Goal: Task Accomplishment & Management: Use online tool/utility

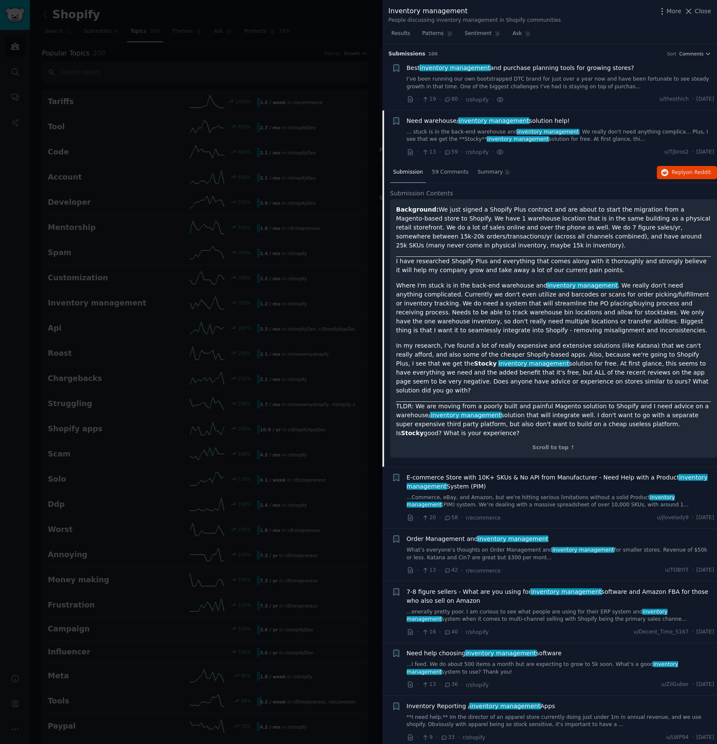
scroll to position [66, 0]
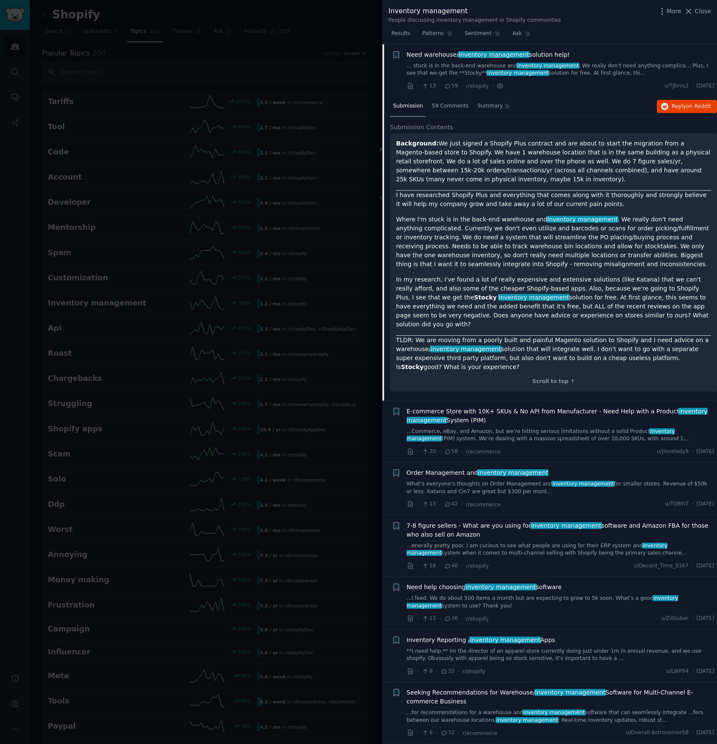
click at [338, 104] on div at bounding box center [358, 372] width 717 height 744
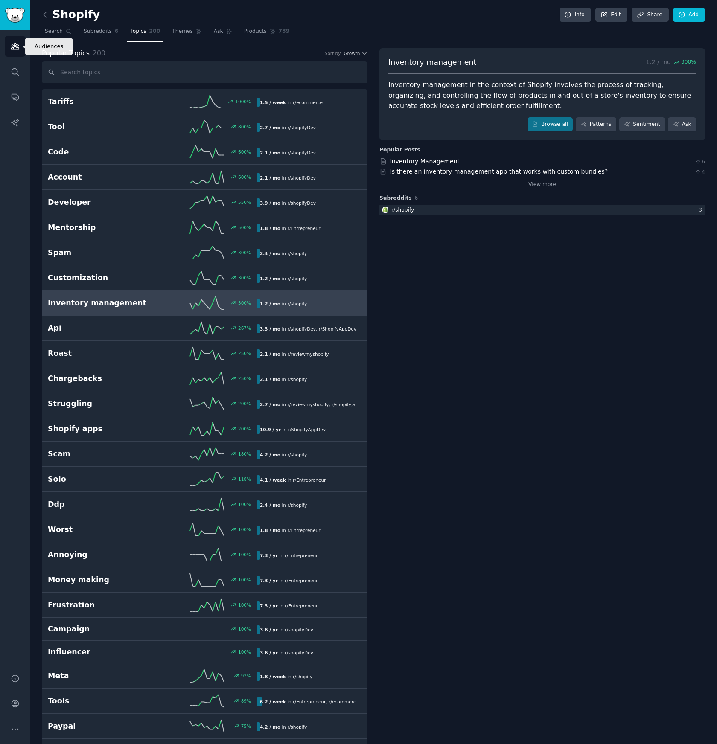
click at [17, 48] on icon "Sidebar" at bounding box center [15, 47] width 8 height 6
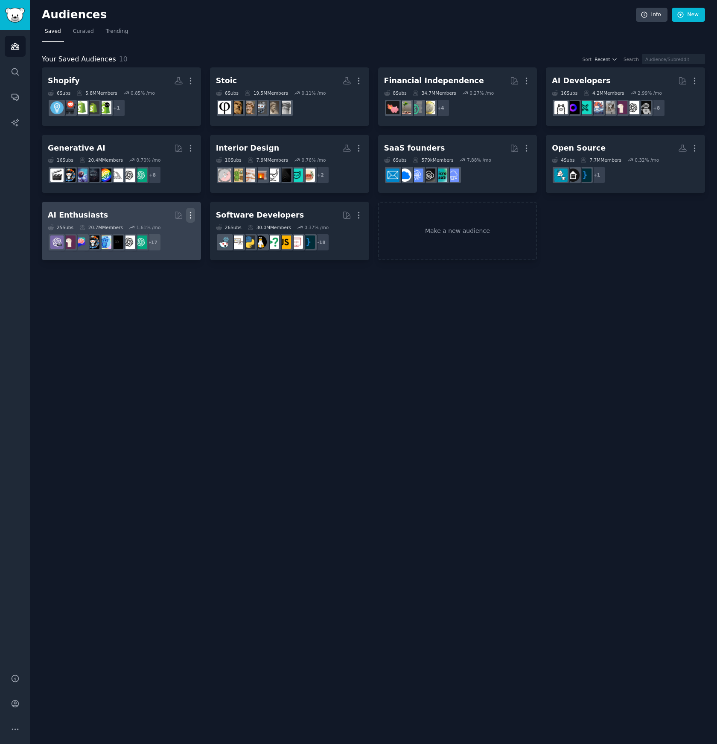
click at [191, 214] on icon "button" at bounding box center [190, 215] width 9 height 9
click at [169, 235] on p "Delete" at bounding box center [167, 233] width 20 height 9
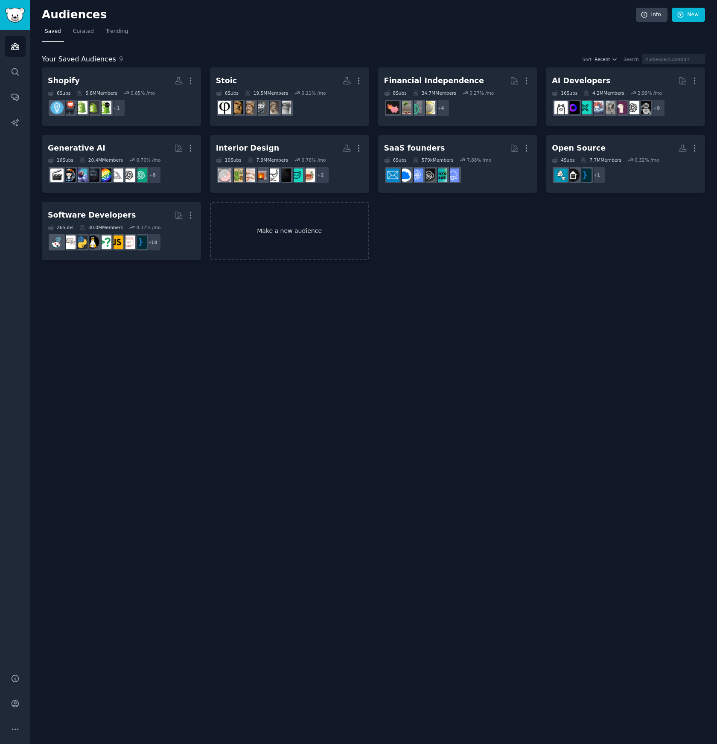
click at [267, 221] on link "Make a new audience" at bounding box center [289, 231] width 159 height 58
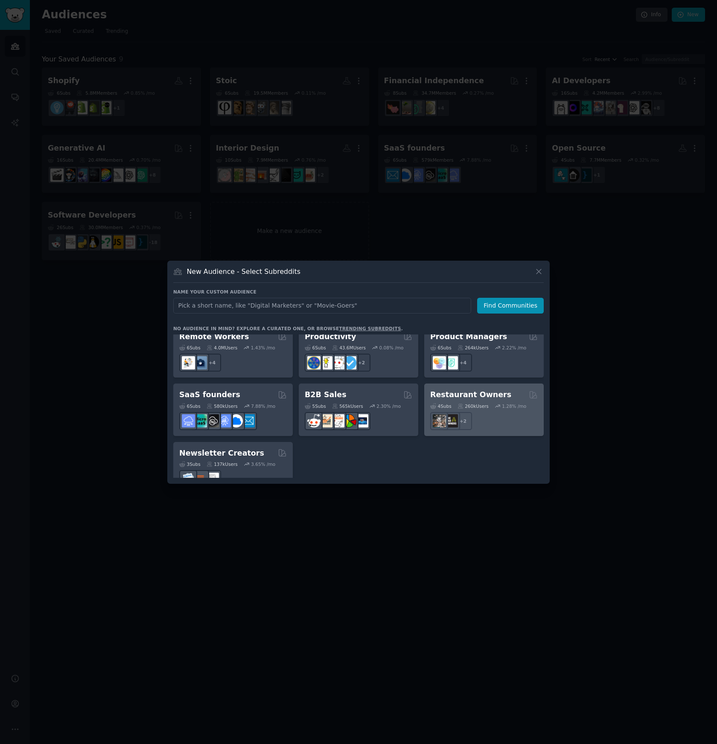
scroll to position [666, 0]
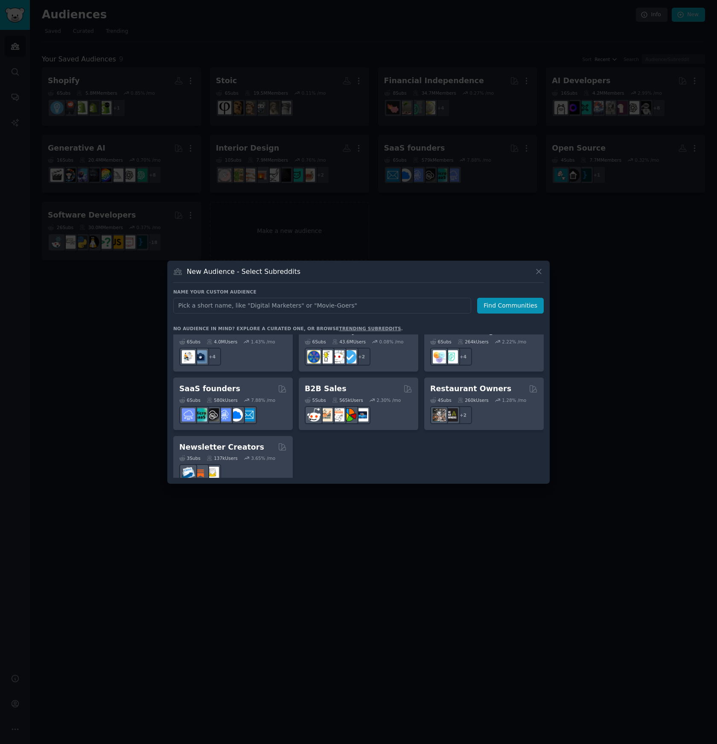
click at [310, 306] on input "text" at bounding box center [322, 306] width 298 height 16
type input "Service Providers"
type input "H"
paste input "Field Service Management"
type input "Field Service Management"
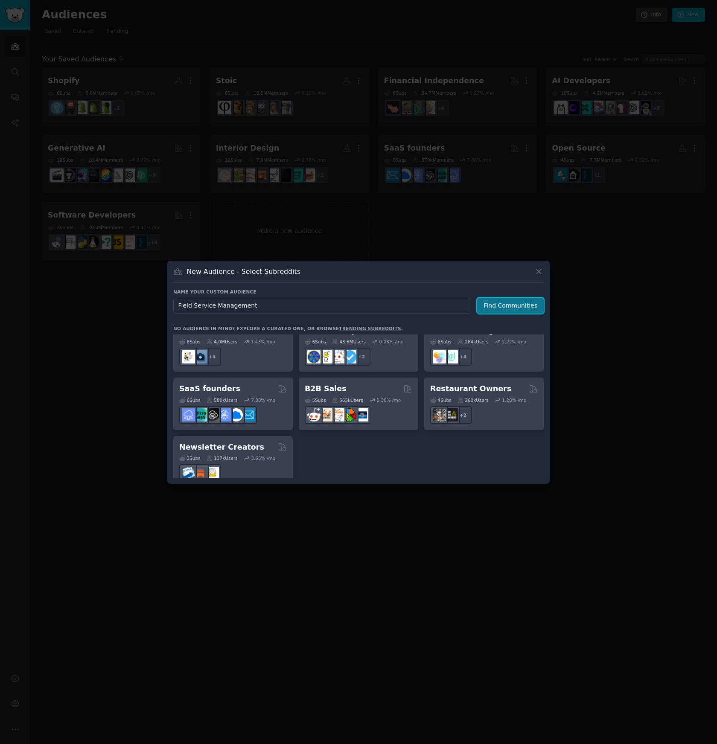
click at [502, 304] on button "Find Communities" at bounding box center [510, 306] width 67 height 16
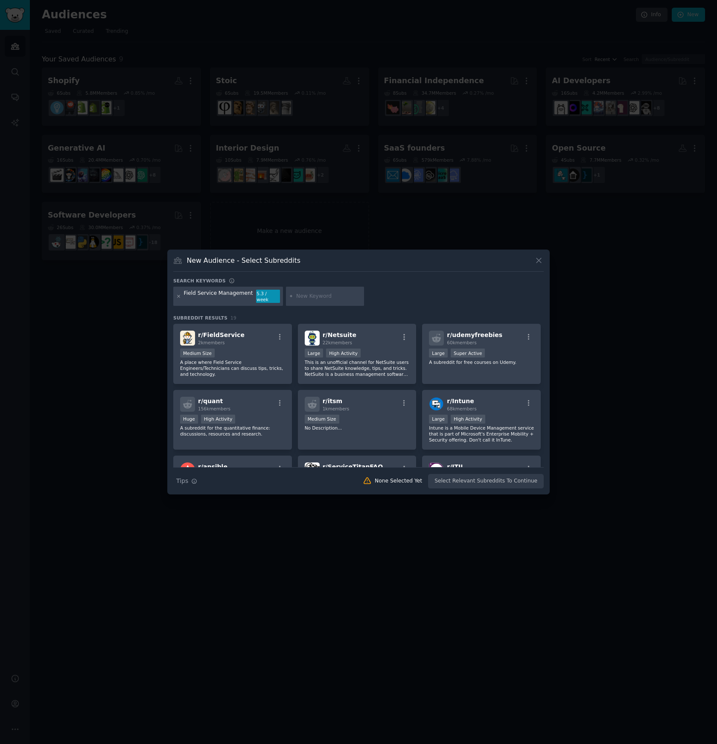
click at [178, 296] on icon at bounding box center [178, 296] width 2 height 2
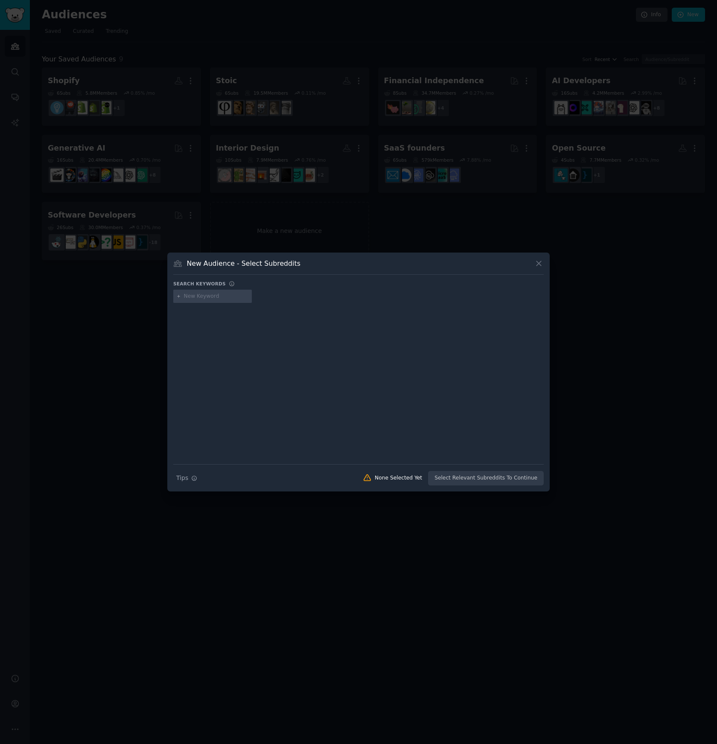
click at [191, 297] on input "text" at bounding box center [216, 297] width 65 height 8
type input "hvac"
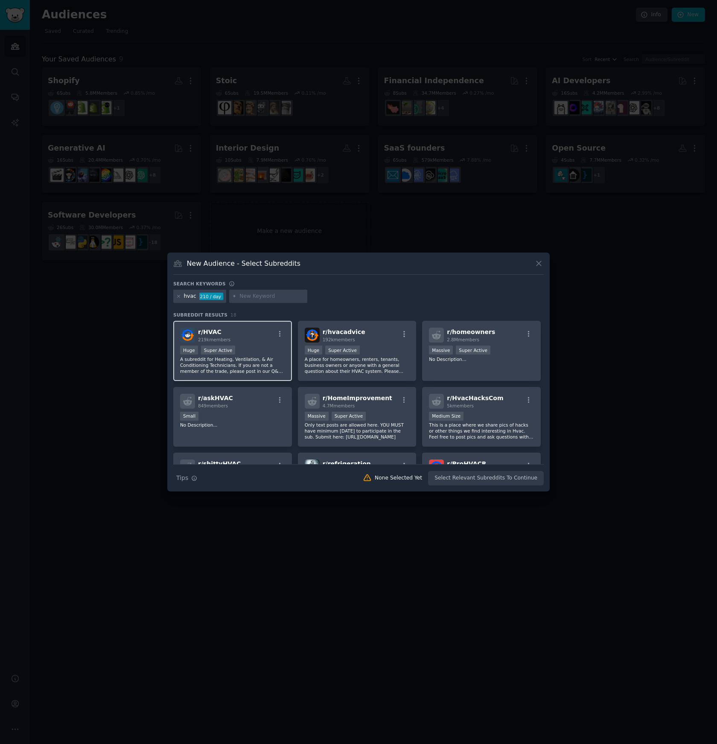
click at [244, 339] on div "r/ HVAC 219k members" at bounding box center [232, 335] width 105 height 15
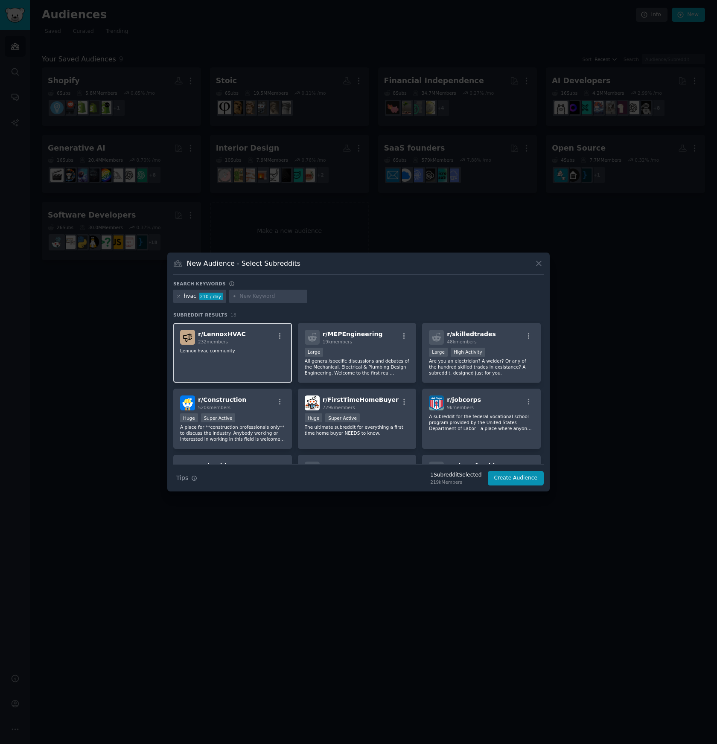
scroll to position [183, 0]
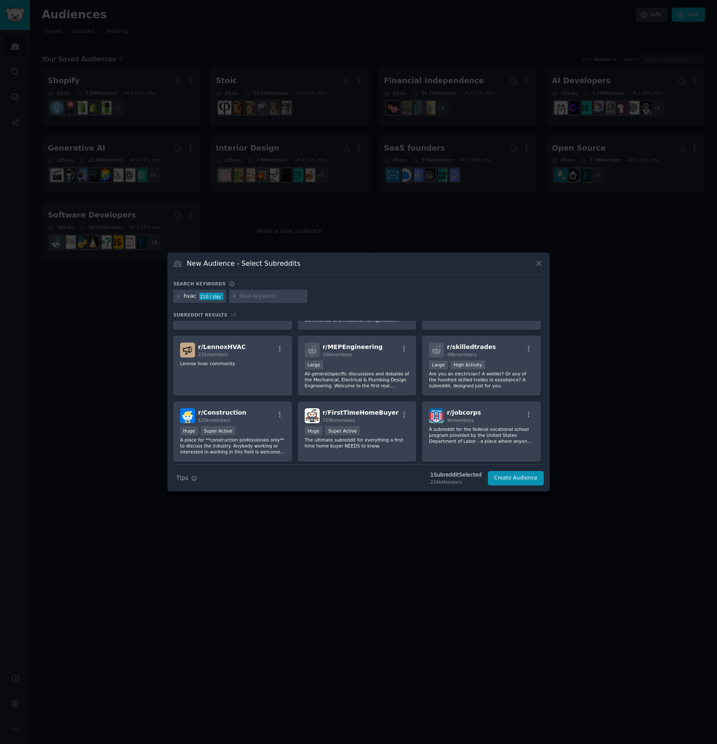
click at [240, 300] on input "text" at bounding box center [271, 297] width 65 height 8
type input "plumbers"
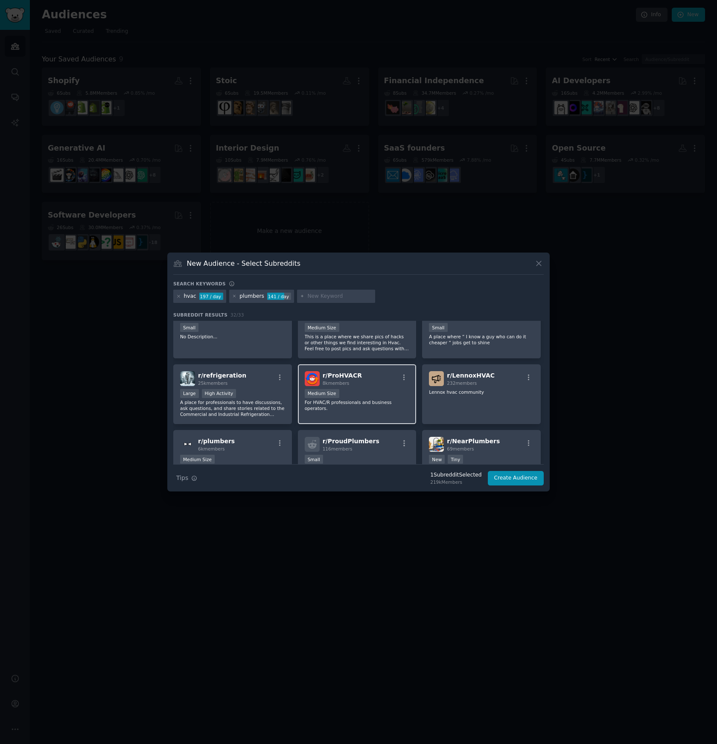
scroll to position [156, 0]
click at [332, 406] on p "For HVAC/R professionals and business operators." at bounding box center [357, 404] width 105 height 12
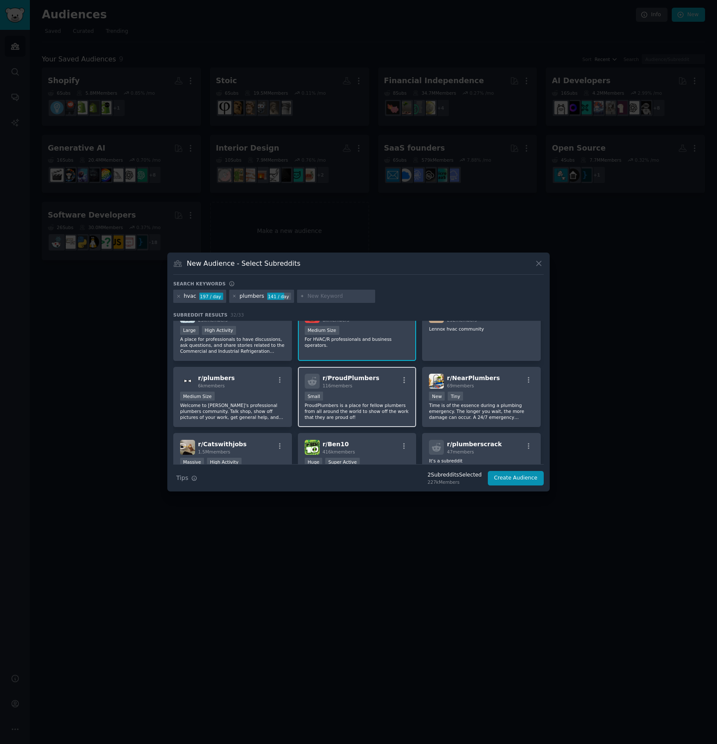
scroll to position [222, 0]
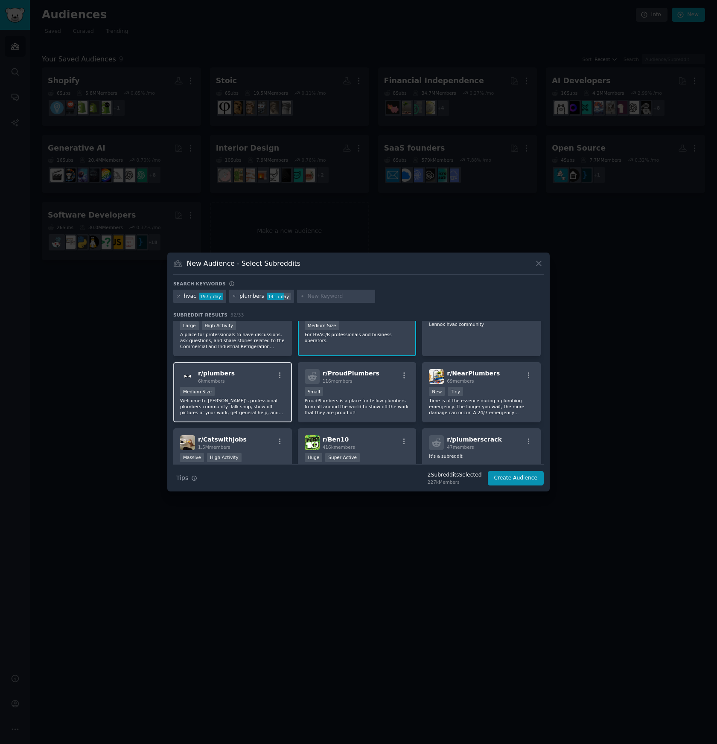
click at [260, 390] on div "Medium Size" at bounding box center [232, 392] width 105 height 11
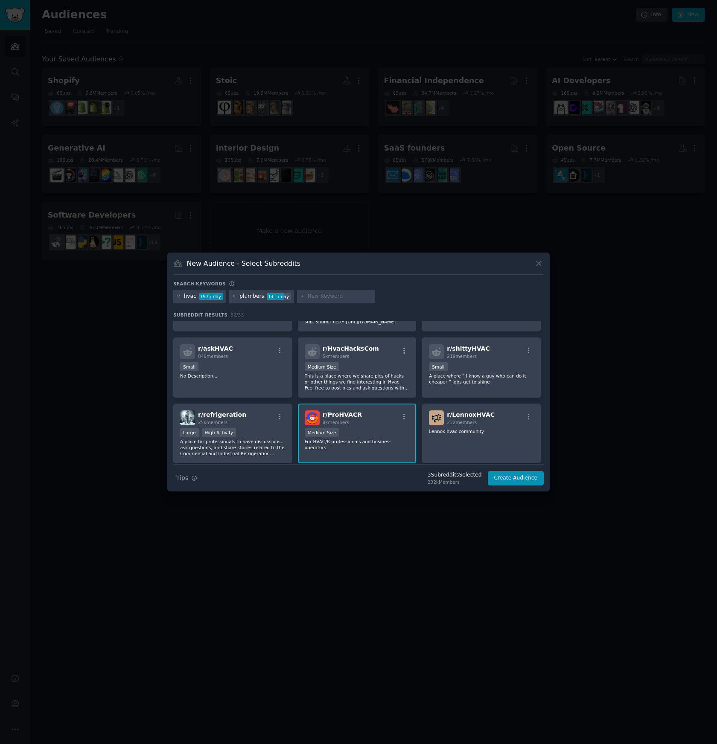
scroll to position [58, 0]
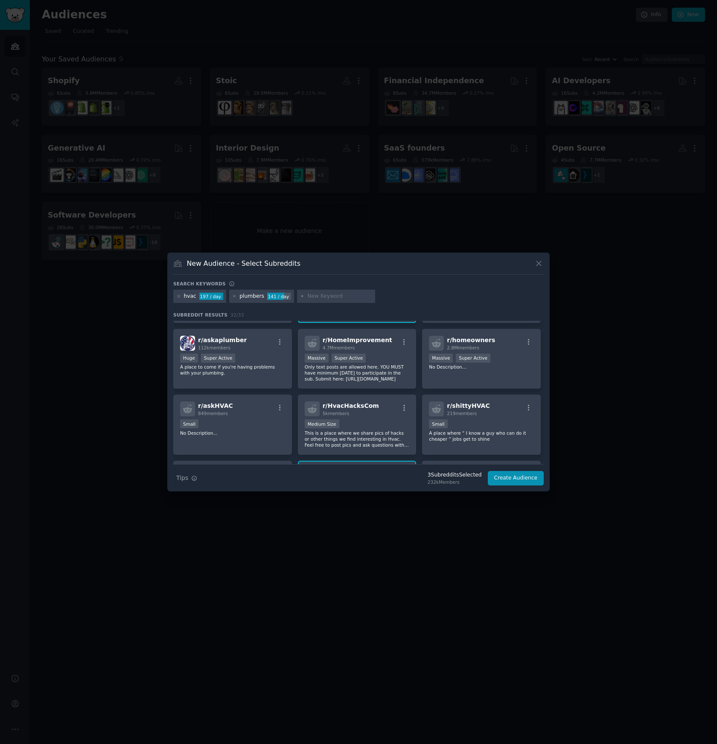
click at [319, 296] on input "text" at bounding box center [339, 297] width 65 height 8
type input "lawn"
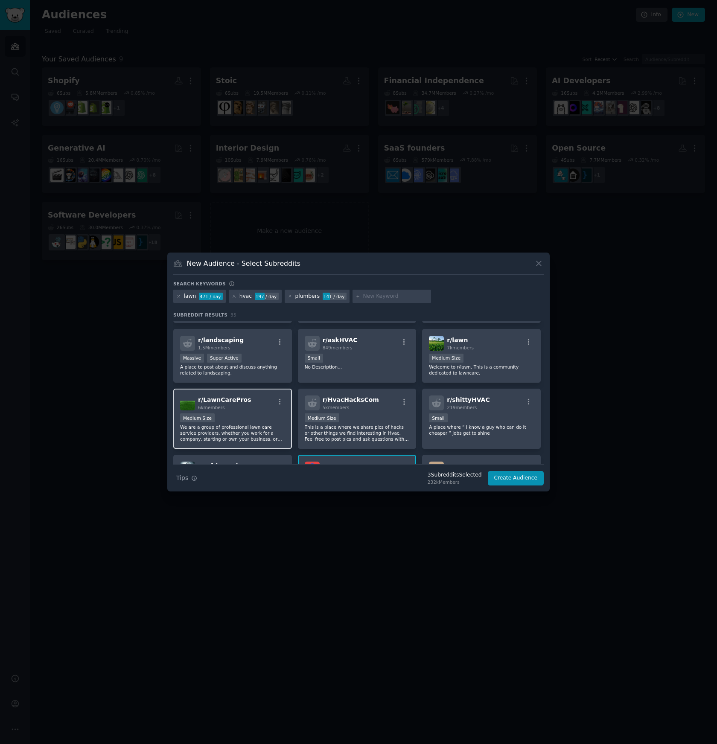
scroll to position [191, 0]
click at [243, 410] on div "r/ LawnCarePros 6k members Medium Size We are a group of professional lawn care…" at bounding box center [232, 417] width 119 height 60
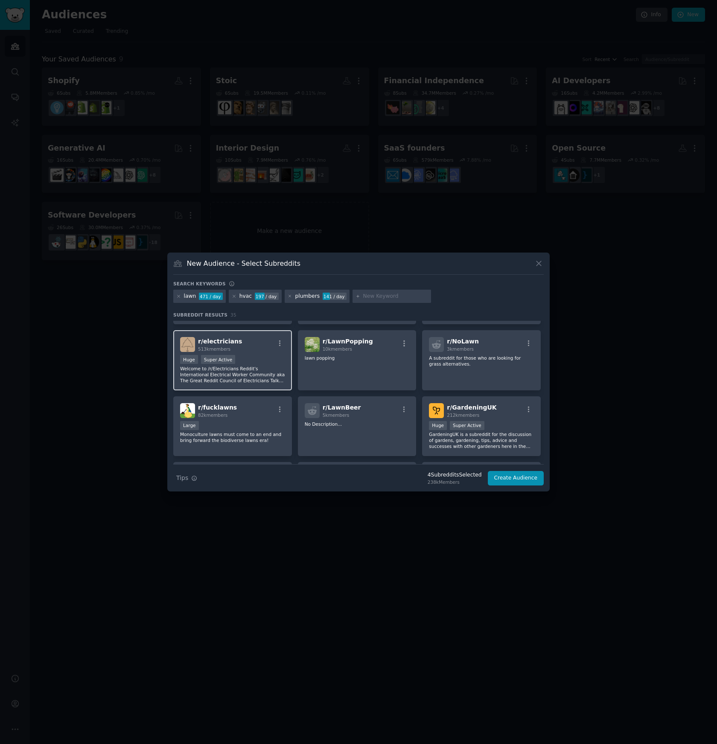
scroll to position [513, 0]
click at [250, 375] on p "Welcome to /r/Electricians Reddit's International Electrical Worker Community a…" at bounding box center [232, 373] width 105 height 18
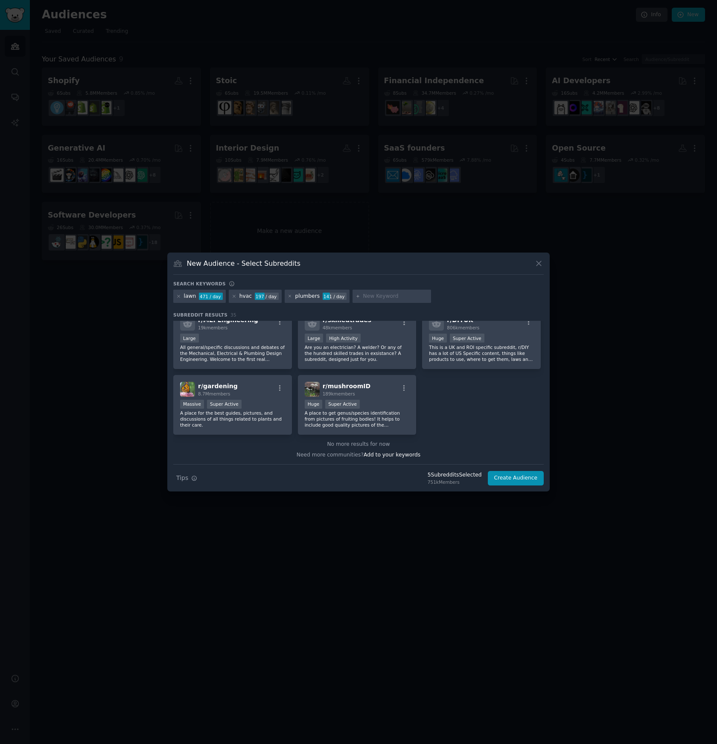
scroll to position [665, 0]
click at [373, 295] on input "text" at bounding box center [395, 297] width 65 height 8
type input "coaches"
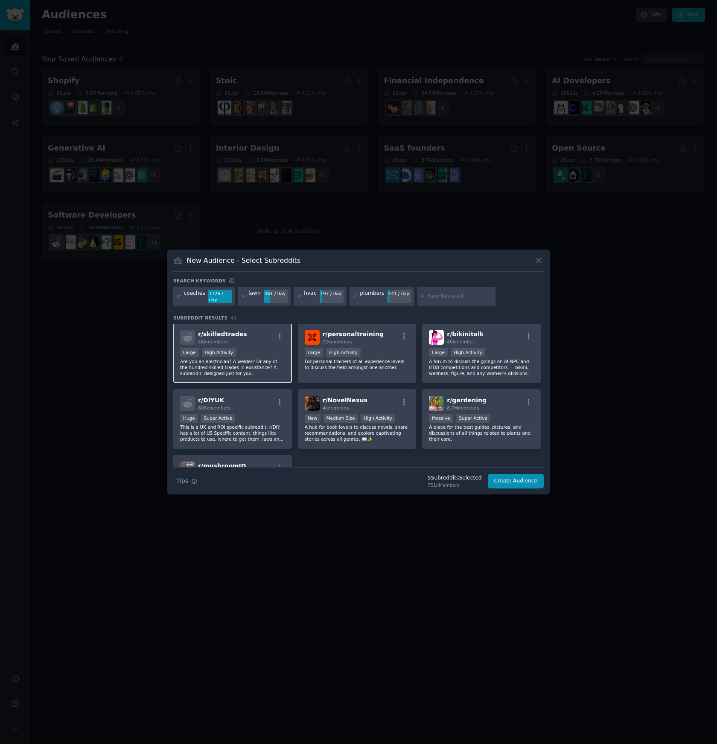
scroll to position [900, 0]
click at [345, 366] on p "For personal trainers of all experience levels to discuss the field amongst one…" at bounding box center [357, 364] width 105 height 12
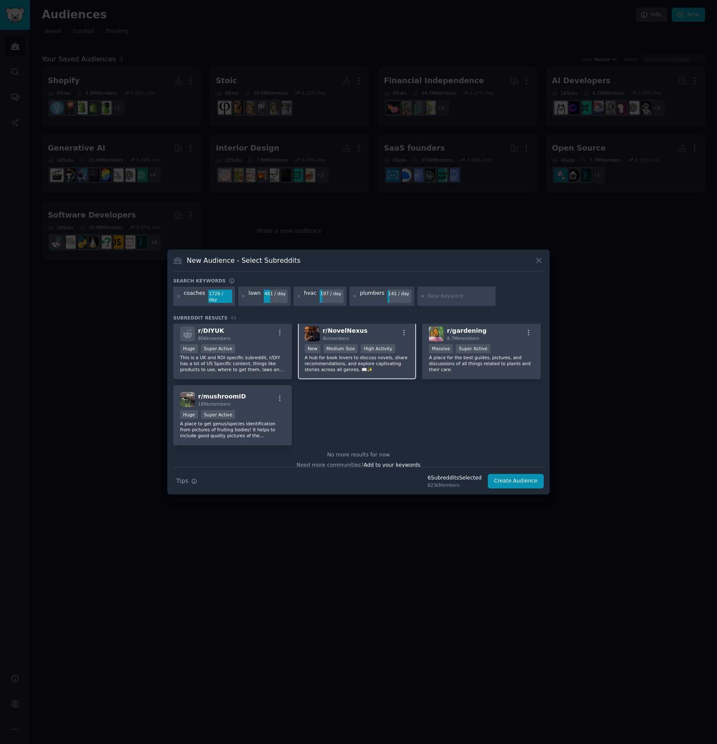
scroll to position [972, 0]
click at [220, 299] on div "1726 / day" at bounding box center [220, 297] width 24 height 14
click at [202, 296] on div "coaches" at bounding box center [194, 297] width 21 height 14
click at [203, 296] on div "coaches" at bounding box center [194, 297] width 21 height 14
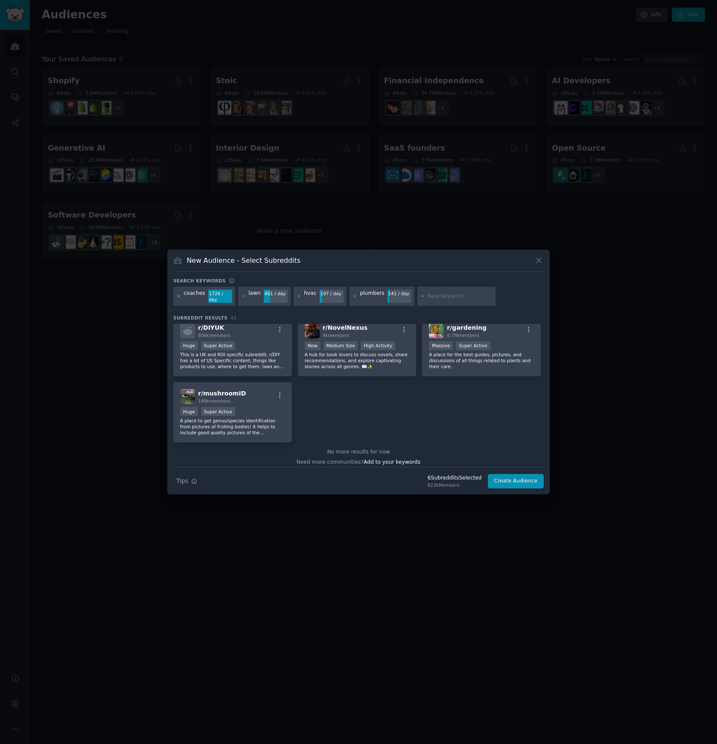
click at [178, 296] on icon at bounding box center [178, 296] width 2 height 2
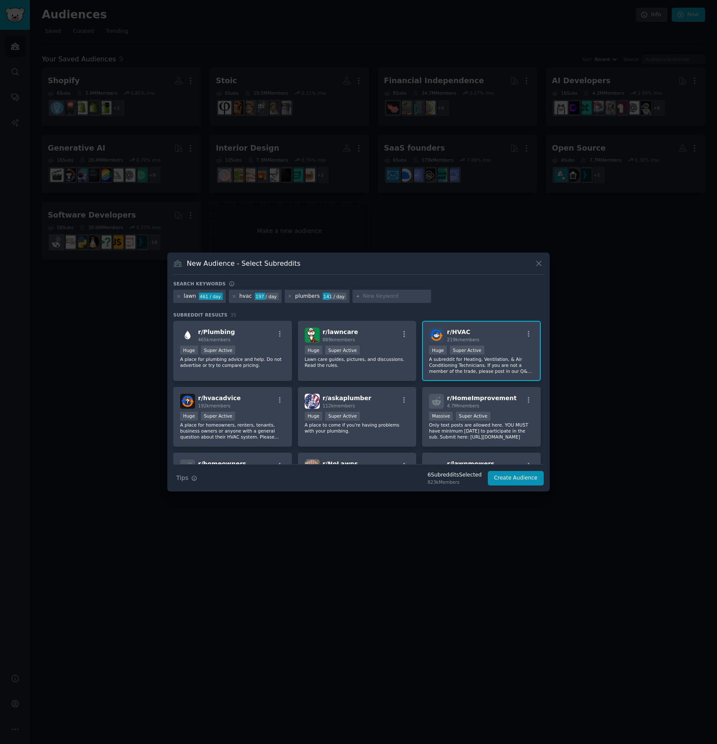
click at [373, 297] on input "text" at bounding box center [395, 297] width 65 height 8
type input "coaching"
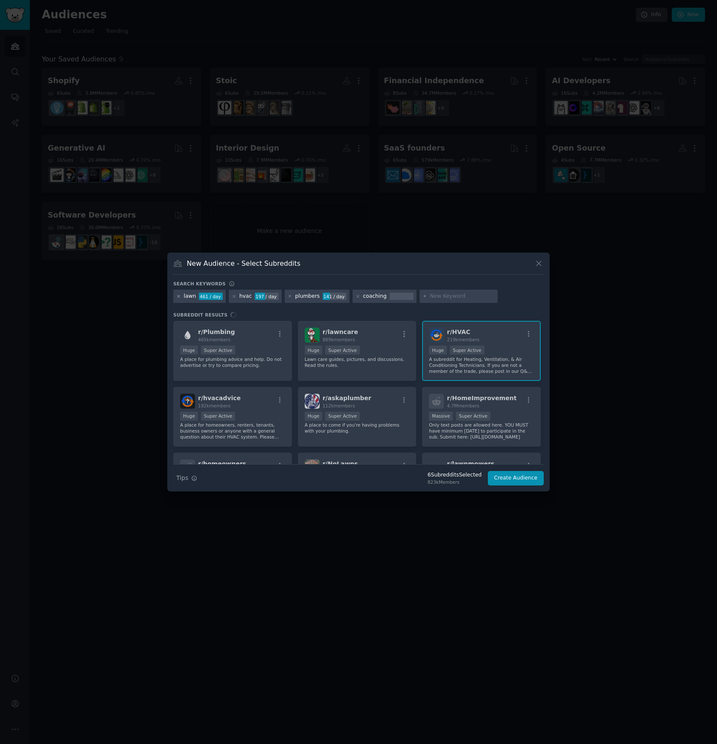
click at [177, 296] on icon at bounding box center [178, 296] width 5 height 5
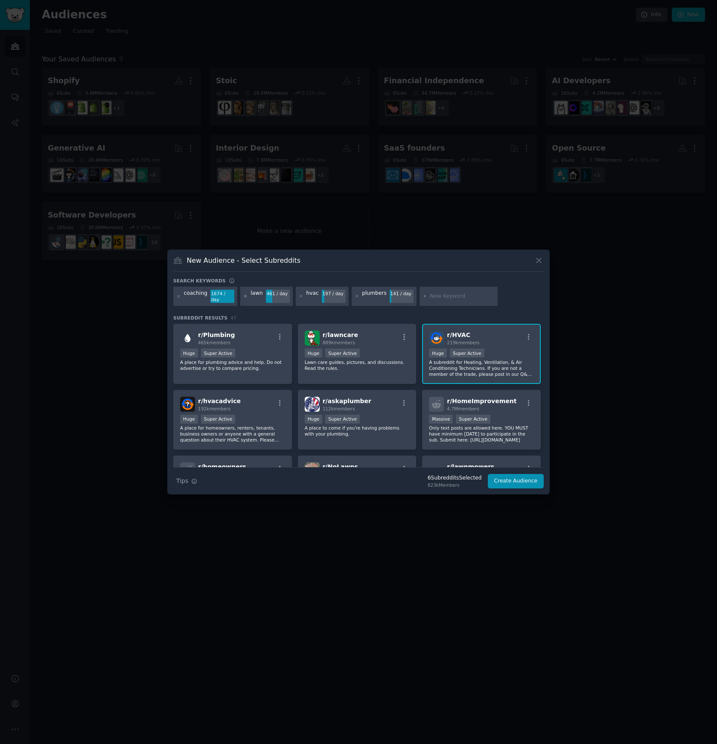
click at [244, 295] on icon at bounding box center [245, 296] width 5 height 5
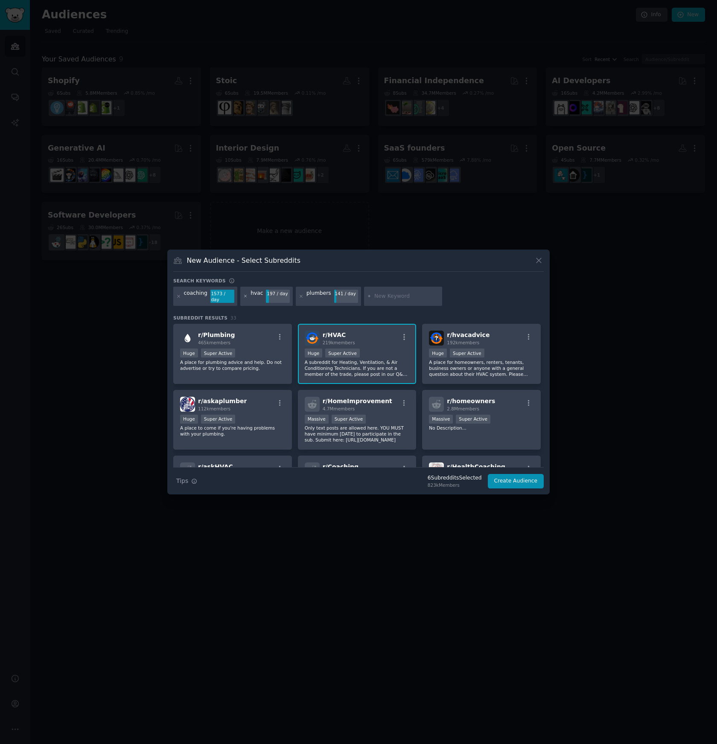
click at [245, 296] on icon at bounding box center [245, 296] width 5 height 5
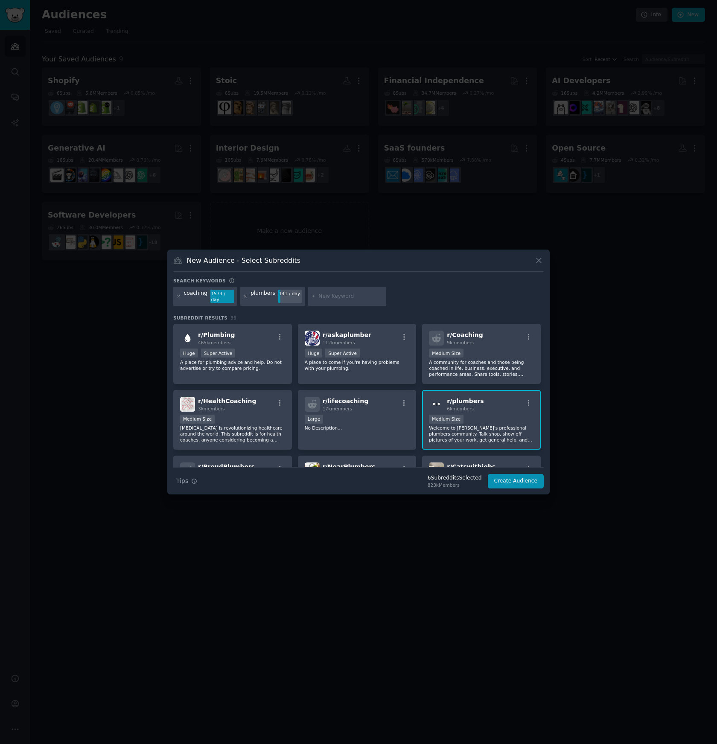
click at [244, 297] on icon at bounding box center [245, 296] width 5 height 5
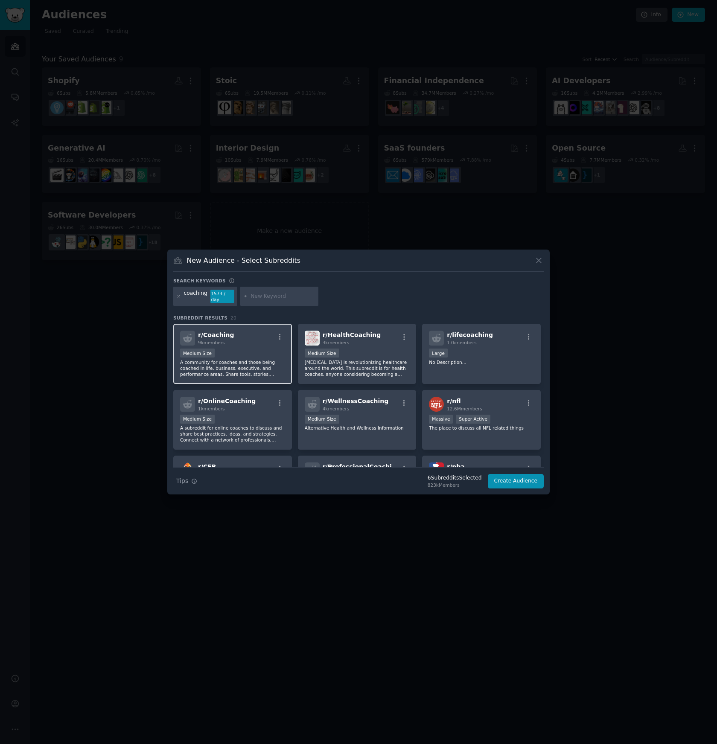
click at [230, 348] on div "Medium Size" at bounding box center [232, 353] width 105 height 11
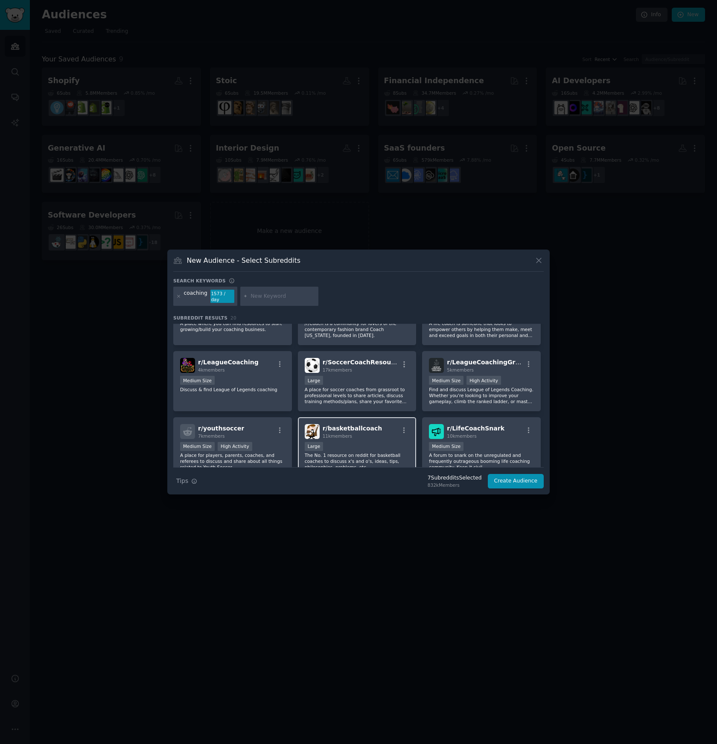
scroll to position [226, 0]
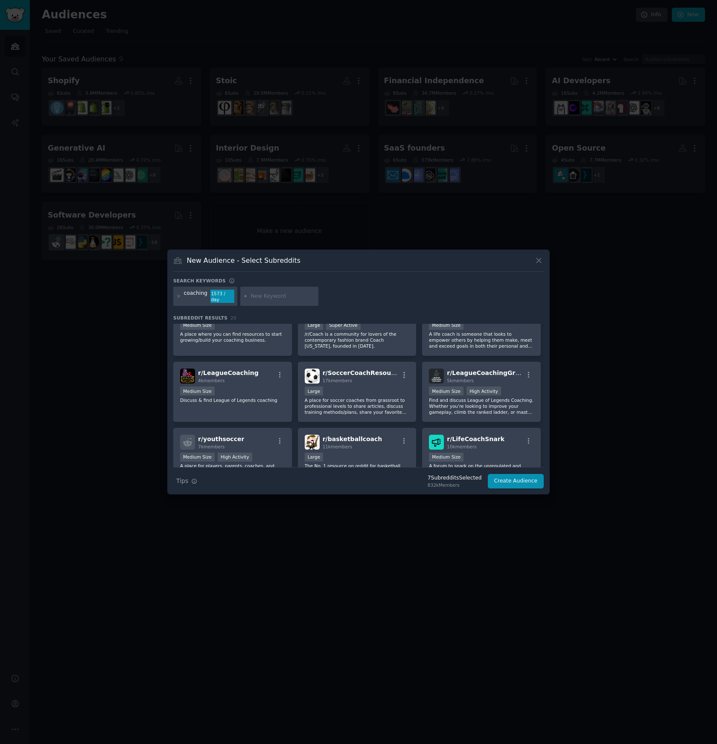
click at [269, 297] on input "text" at bounding box center [282, 297] width 65 height 8
paste input "pest control"
type input "pest control"
click at [179, 296] on icon at bounding box center [178, 296] width 2 height 2
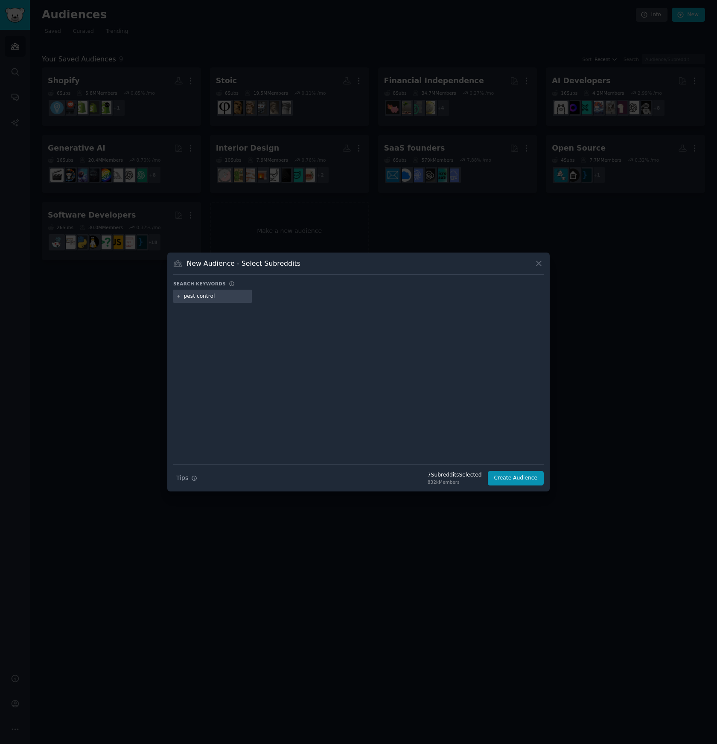
click at [220, 299] on input "pest control" at bounding box center [216, 297] width 65 height 8
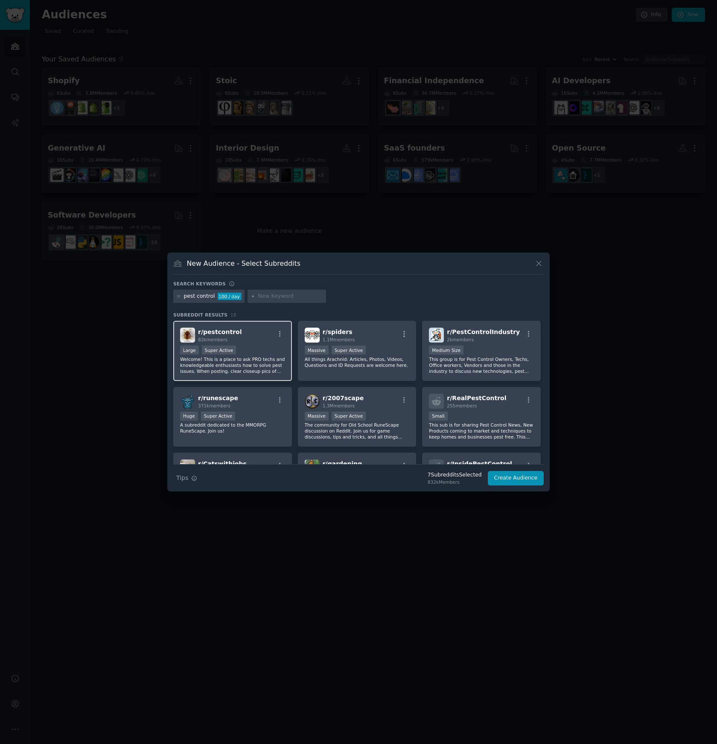
click at [247, 346] on div "Large Super Active" at bounding box center [232, 350] width 105 height 11
click at [456, 329] on span "r/ PestControlIndustry" at bounding box center [483, 331] width 73 height 7
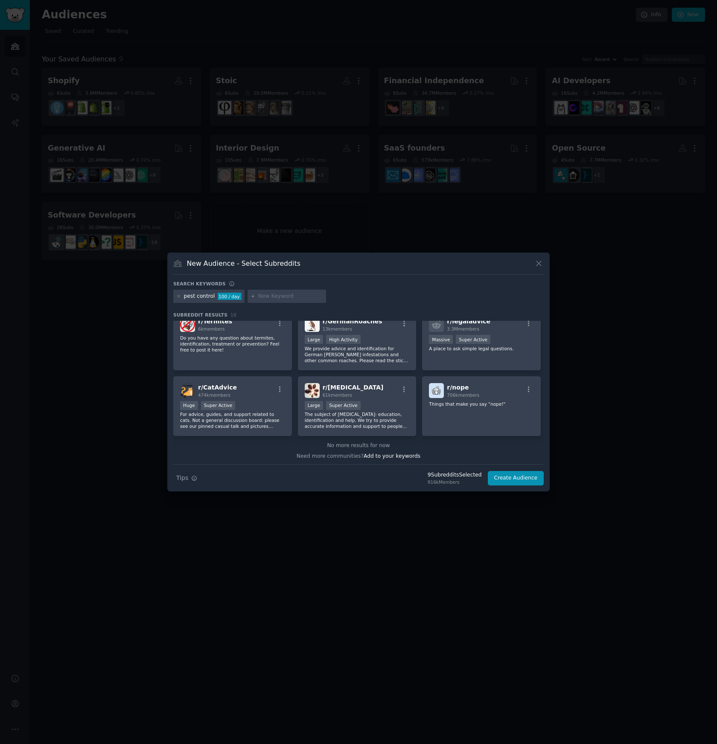
scroll to position [276, 0]
click at [528, 478] on button "Create Audience" at bounding box center [515, 478] width 56 height 15
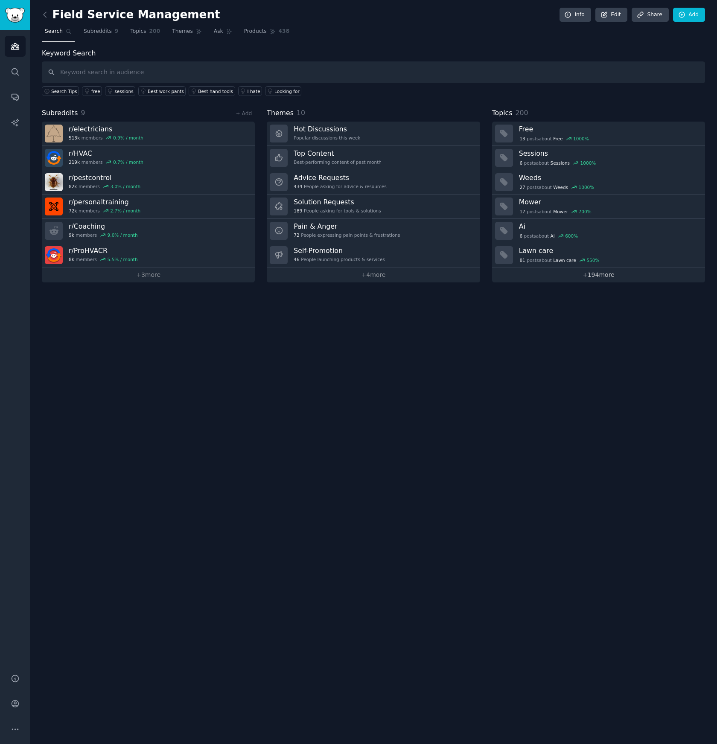
click at [583, 276] on link "+ 194 more" at bounding box center [598, 274] width 213 height 15
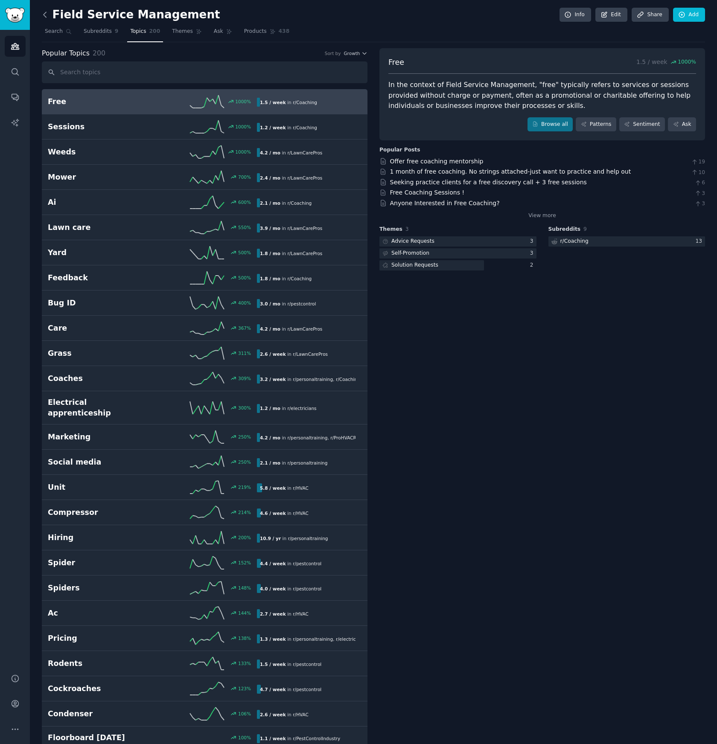
click at [44, 14] on icon at bounding box center [45, 14] width 3 height 5
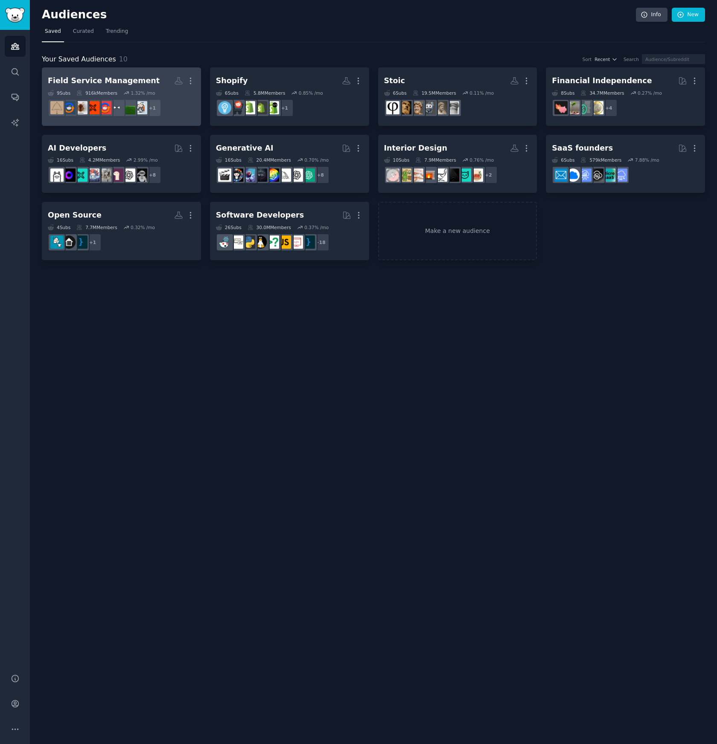
click at [144, 84] on h2 "Field Service Management More" at bounding box center [121, 80] width 147 height 15
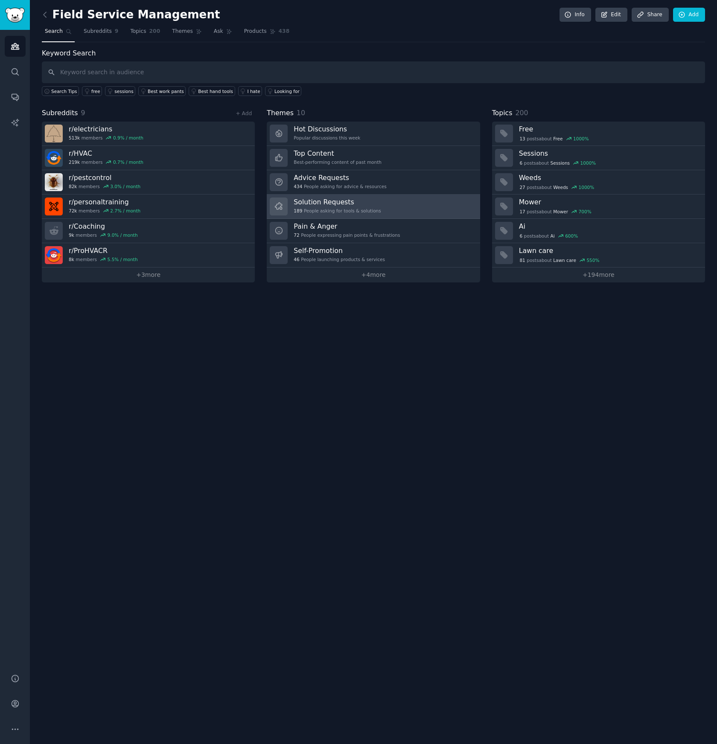
click at [379, 206] on link "Solution Requests 189 People asking for tools & solutions" at bounding box center [373, 206] width 213 height 24
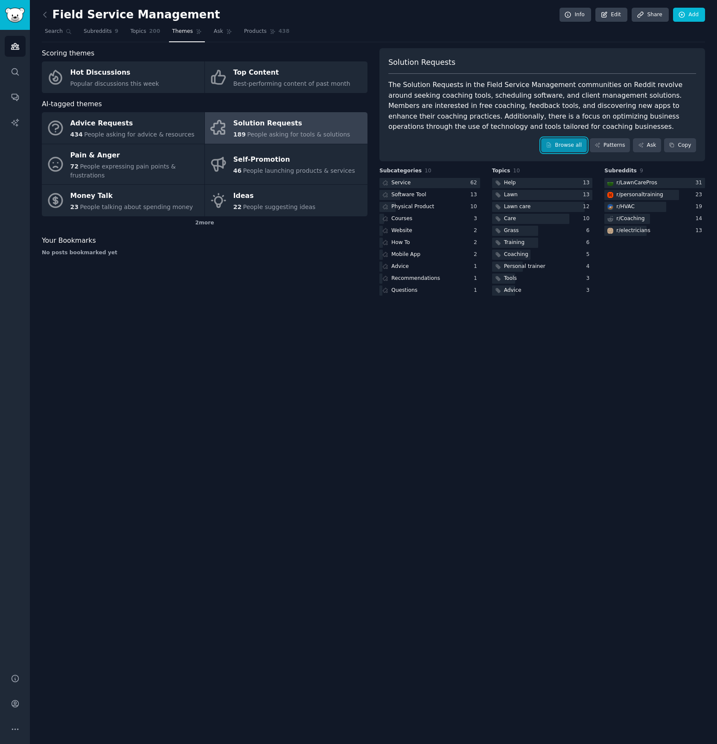
click at [561, 144] on link "Browse all" at bounding box center [564, 145] width 46 height 15
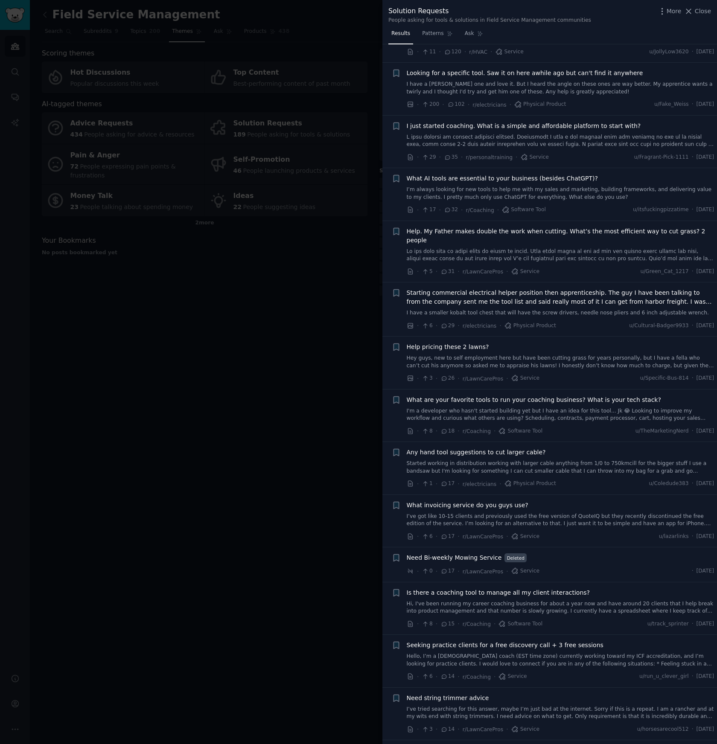
scroll to position [50, 0]
click at [582, 136] on link at bounding box center [559, 140] width 307 height 15
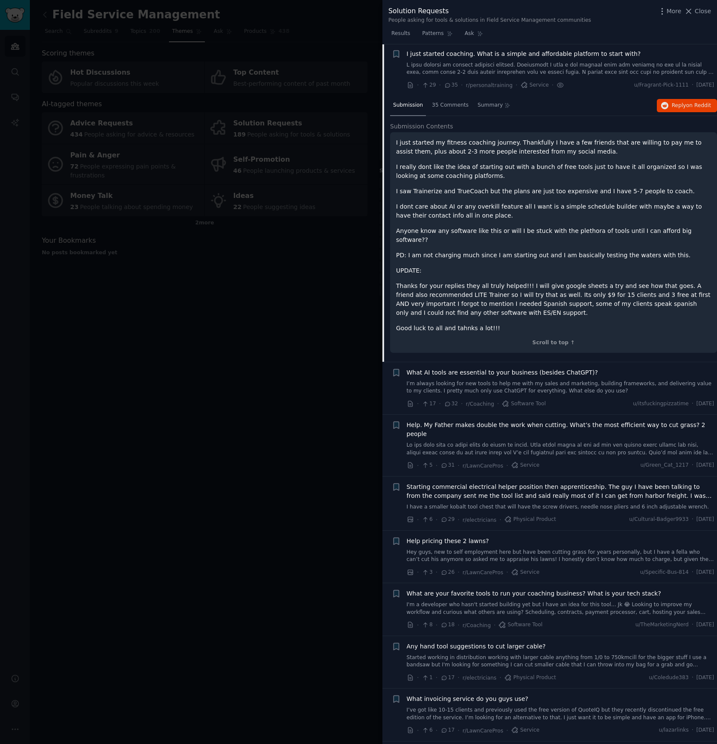
scroll to position [122, 0]
click at [547, 72] on link at bounding box center [559, 67] width 307 height 15
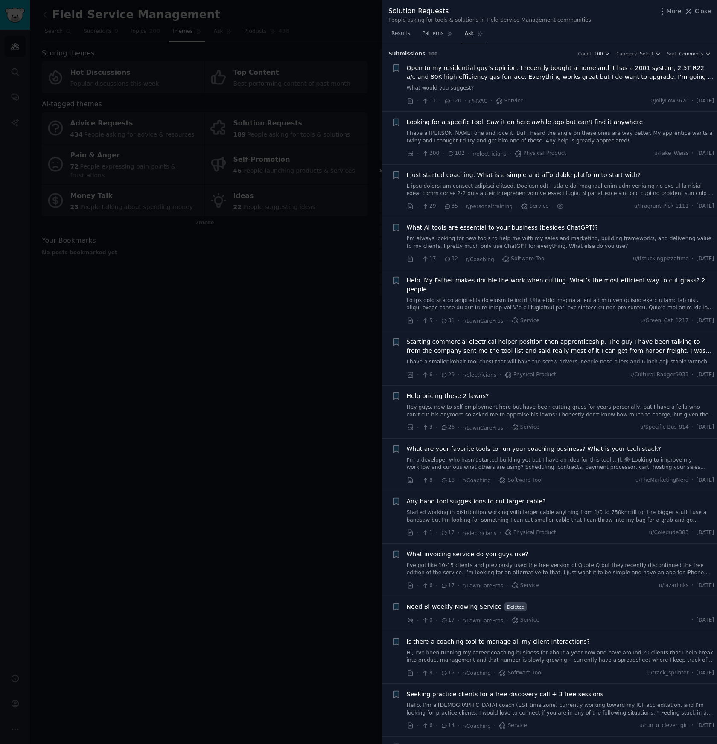
click at [474, 33] on link "Ask" at bounding box center [473, 35] width 24 height 17
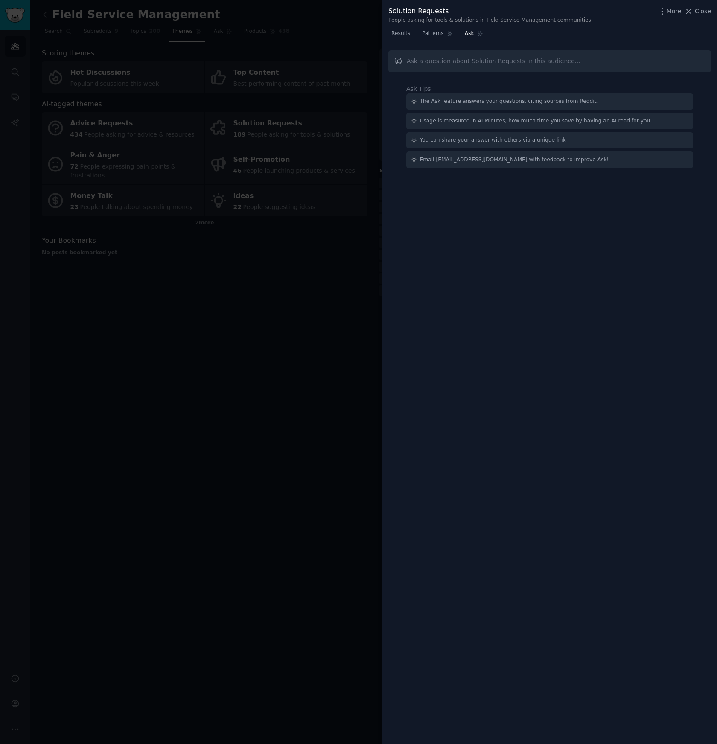
click at [301, 73] on div at bounding box center [358, 372] width 717 height 744
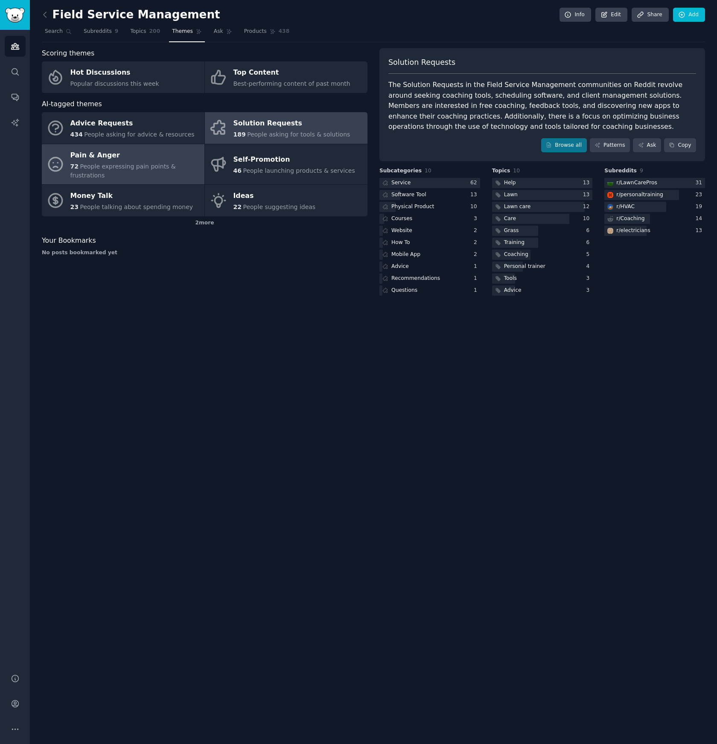
click at [97, 170] on div "72 People expressing pain points & frustrations" at bounding box center [135, 171] width 130 height 18
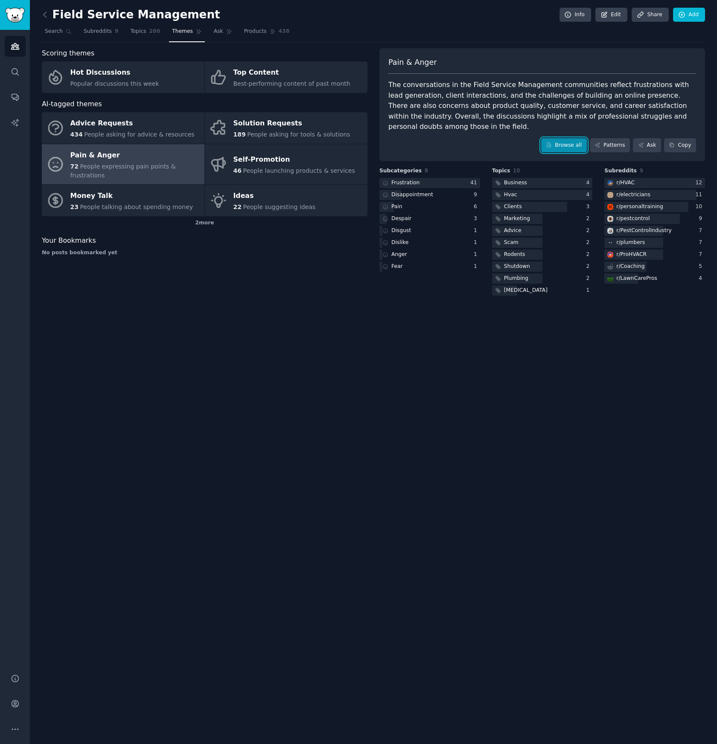
click at [561, 143] on link "Browse all" at bounding box center [564, 145] width 46 height 15
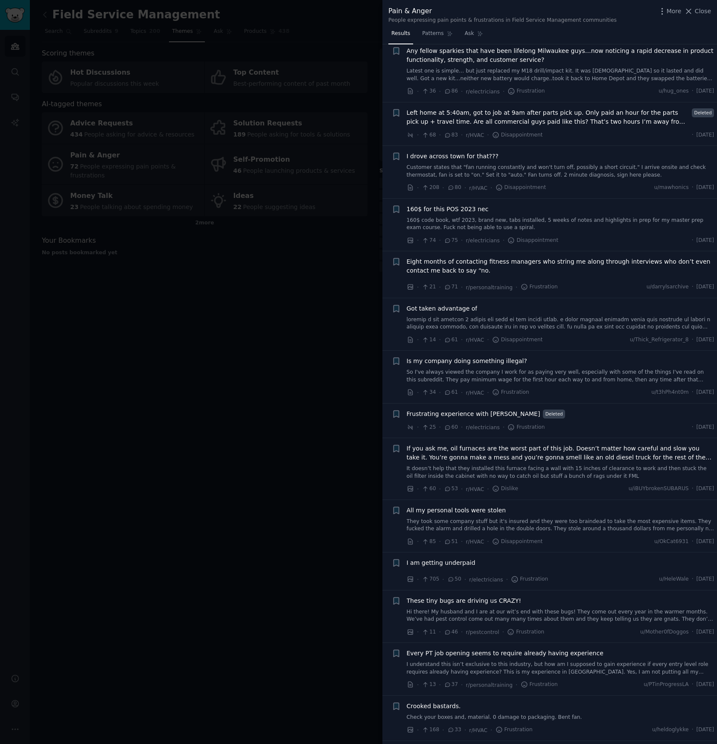
scroll to position [433, 0]
click at [258, 281] on div at bounding box center [358, 372] width 717 height 744
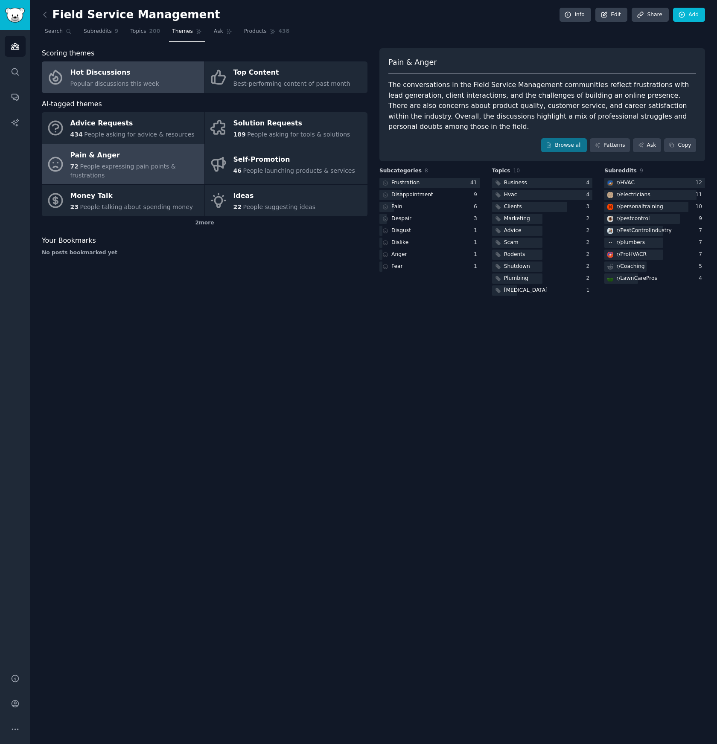
click at [132, 81] on span "Popular discussions this week" at bounding box center [114, 83] width 89 height 7
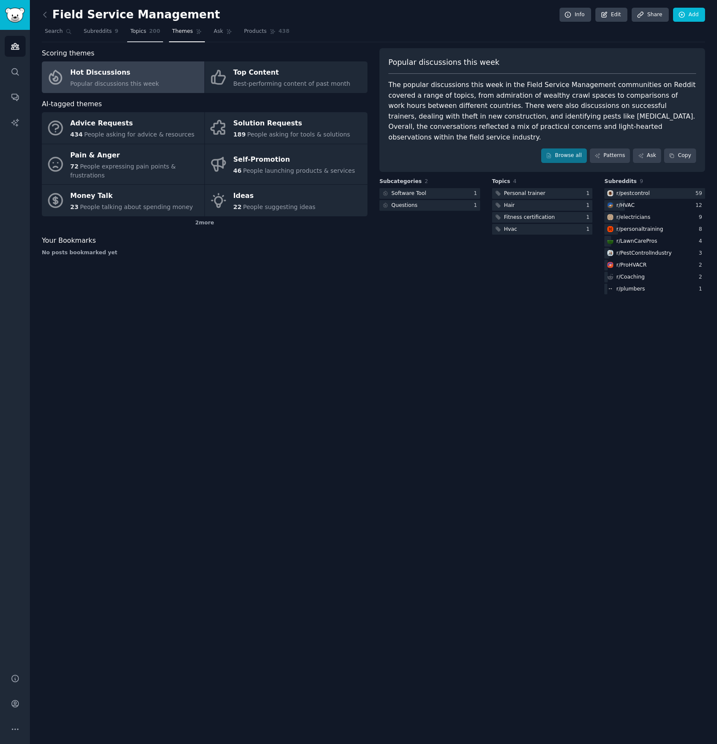
click at [152, 33] on span "200" at bounding box center [154, 32] width 11 height 8
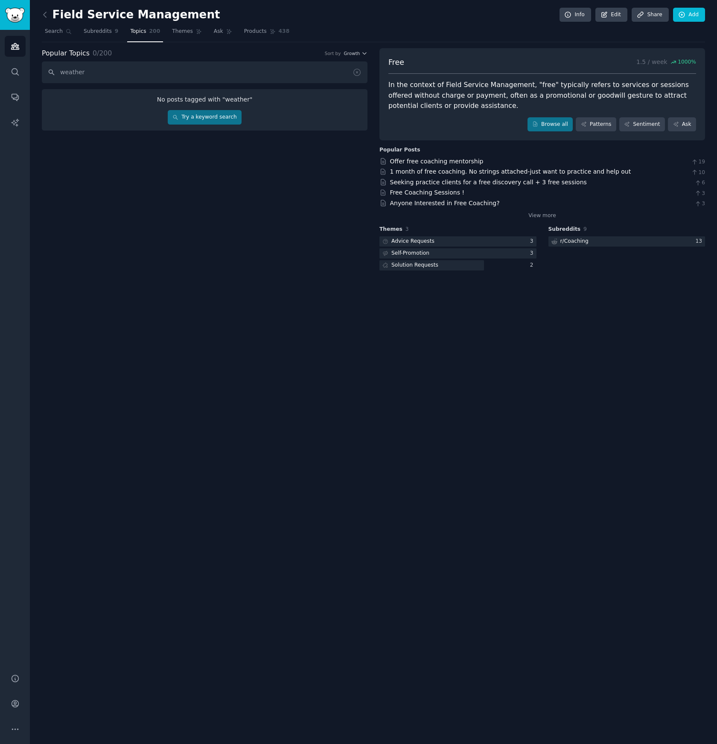
type input "weather"
click at [180, 118] on link "Try a keyword search" at bounding box center [205, 117] width 74 height 15
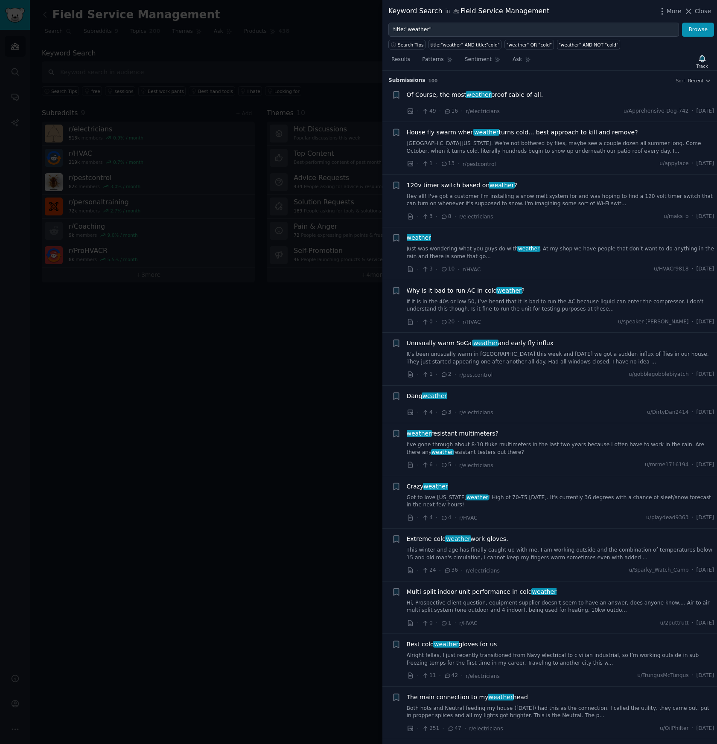
scroll to position [6, 0]
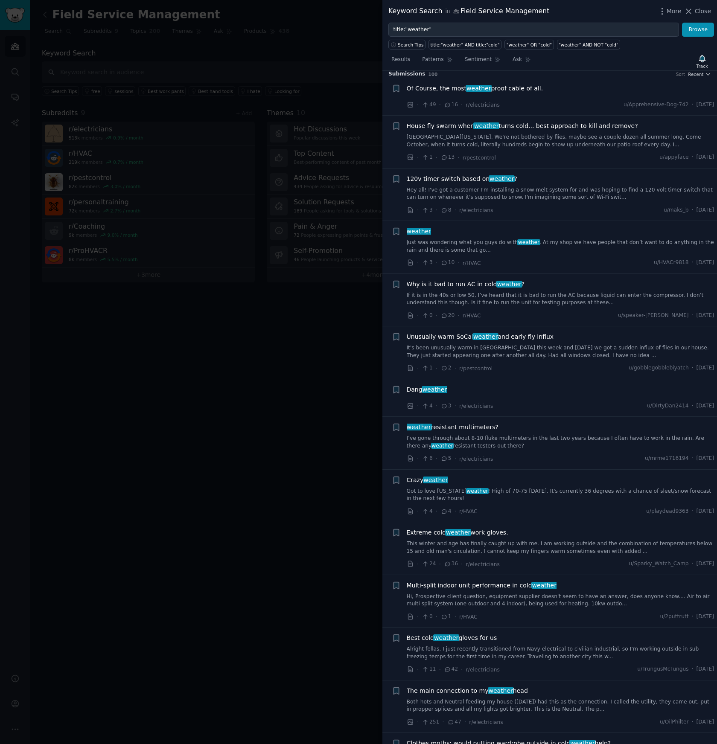
click at [632, 247] on link "Just was wondering what you guys do with weather . At my shop we have people th…" at bounding box center [559, 246] width 307 height 15
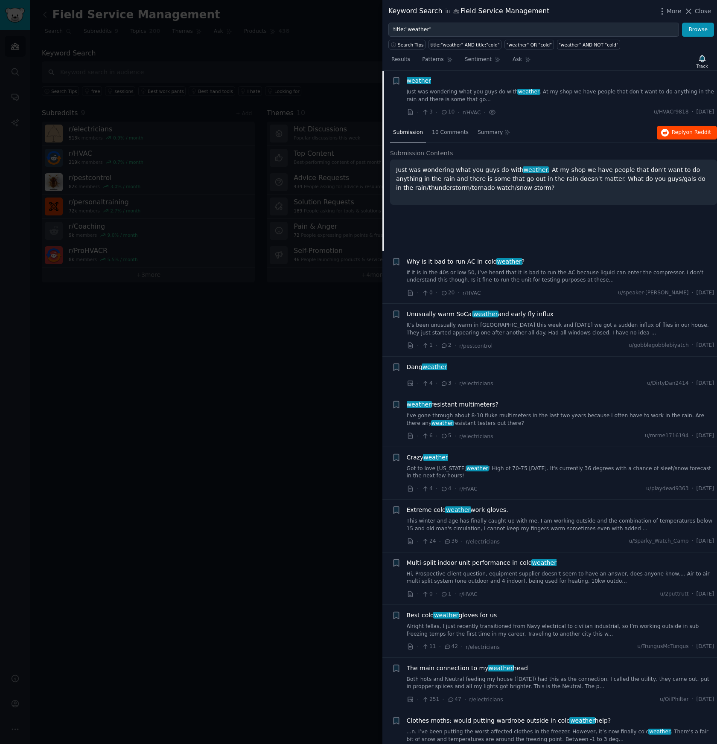
scroll to position [158, 0]
click at [677, 132] on span "Reply on Reddit" at bounding box center [690, 132] width 39 height 8
click at [582, 366] on div "Dang weather" at bounding box center [559, 365] width 307 height 9
click at [523, 371] on div "Dang weather" at bounding box center [559, 367] width 307 height 12
click at [419, 366] on span "Dang weather" at bounding box center [426, 365] width 41 height 9
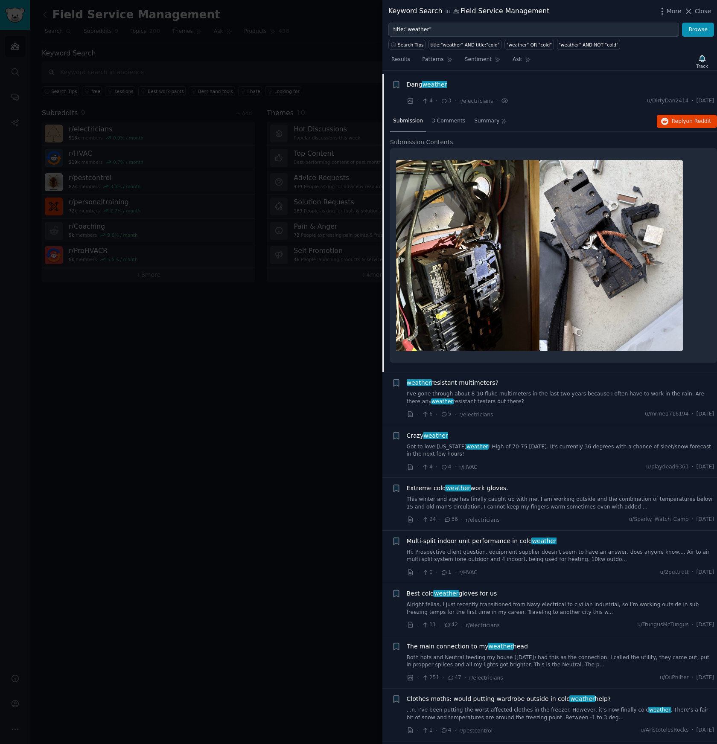
scroll to position [314, 0]
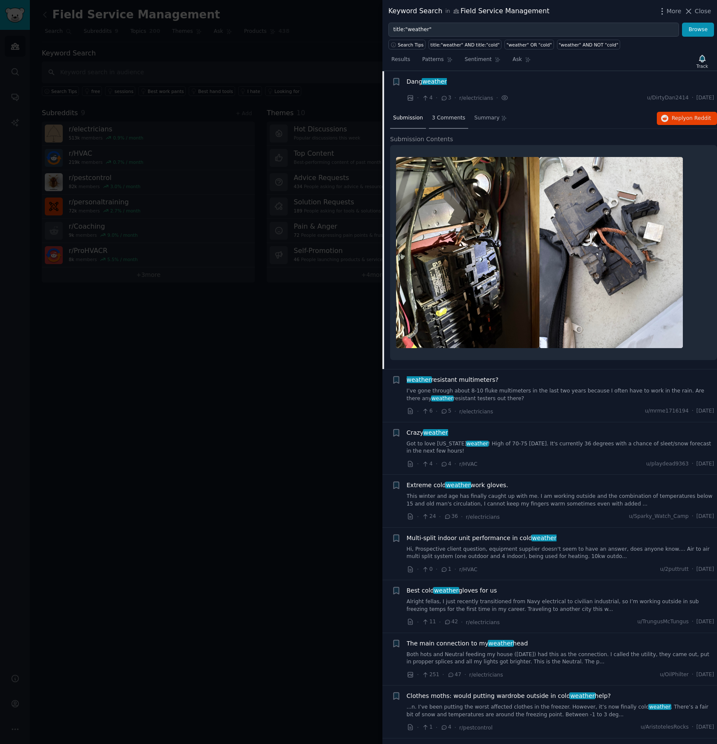
click at [455, 117] on span "3 Comments" at bounding box center [448, 118] width 33 height 8
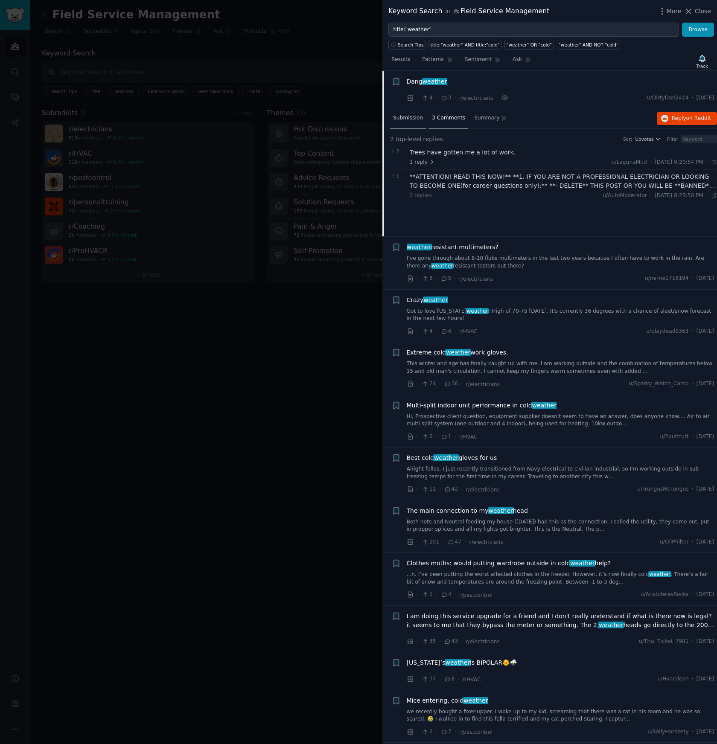
click at [411, 117] on span "Submission" at bounding box center [408, 118] width 30 height 8
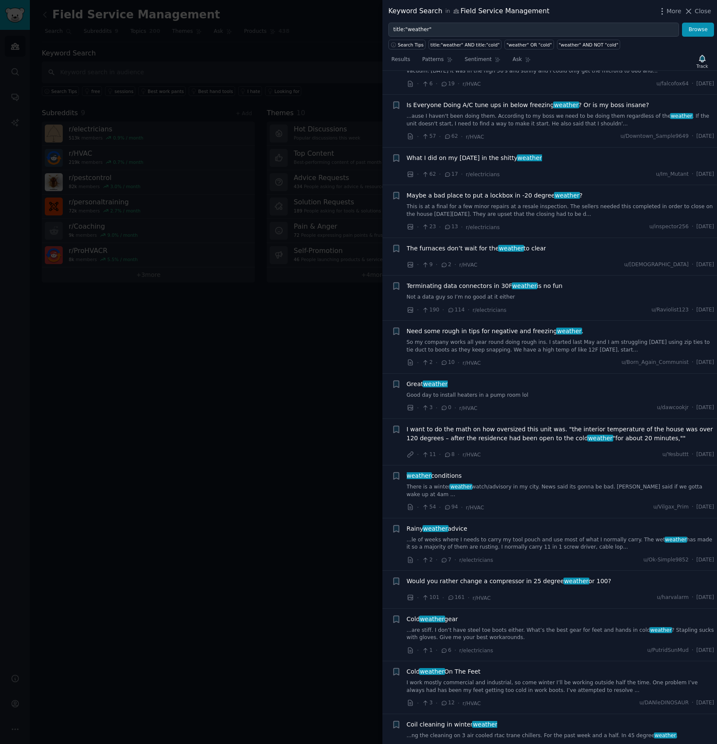
scroll to position [1956, 0]
